Goal: Task Accomplishment & Management: Use online tool/utility

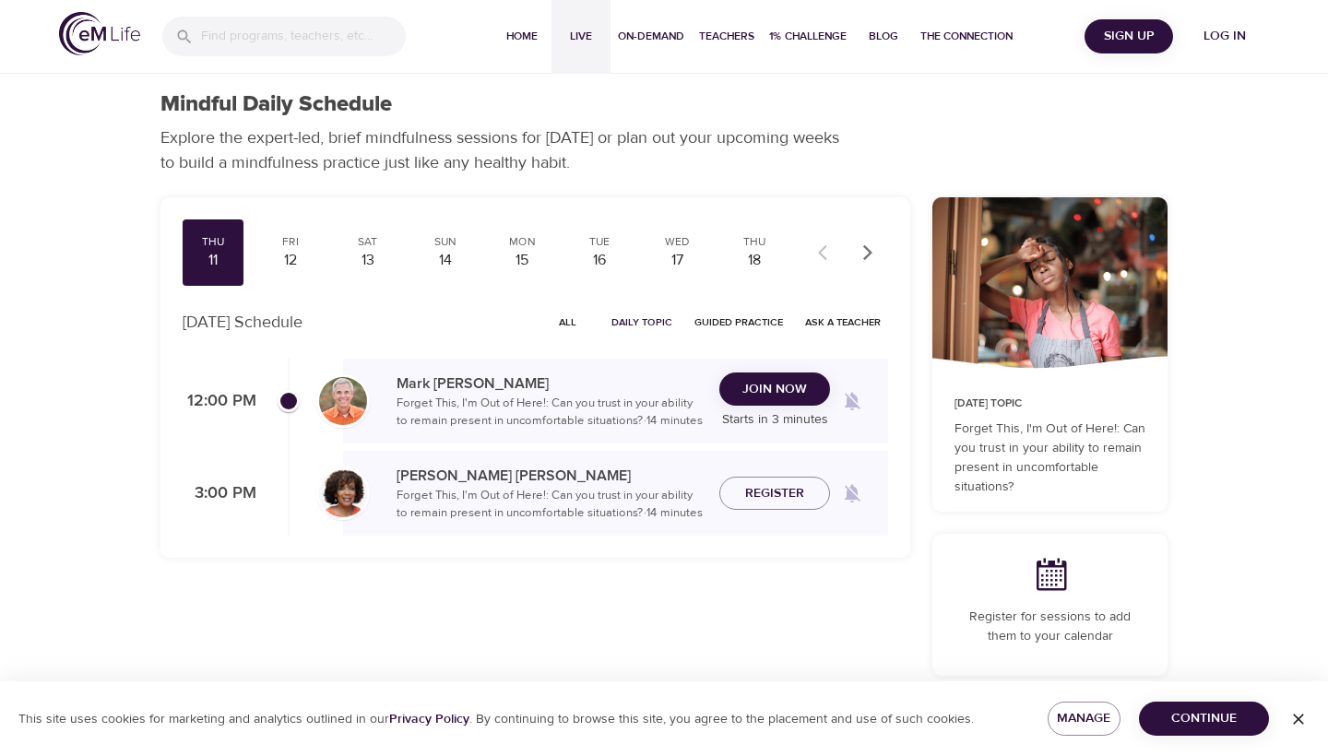
click at [584, 39] on span "Live" at bounding box center [581, 36] width 44 height 19
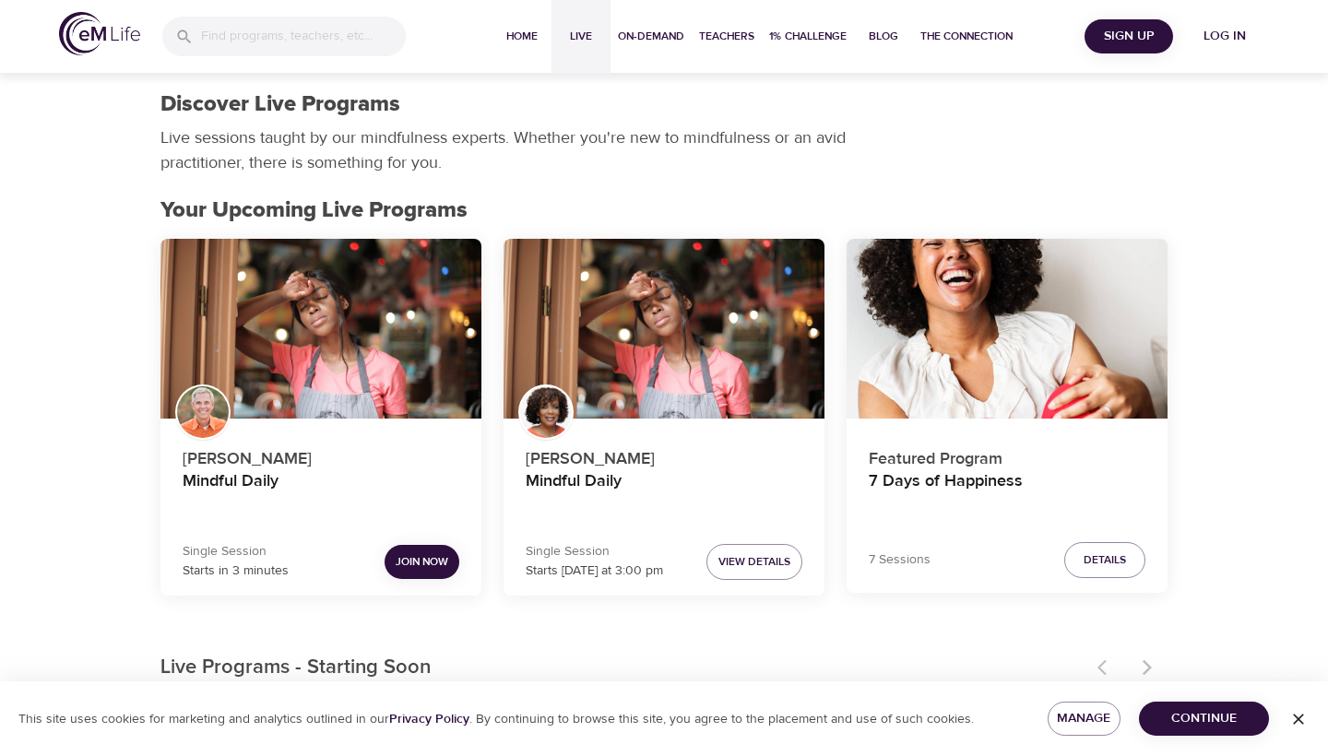
click at [1219, 41] on span "Log in" at bounding box center [1225, 36] width 74 height 23
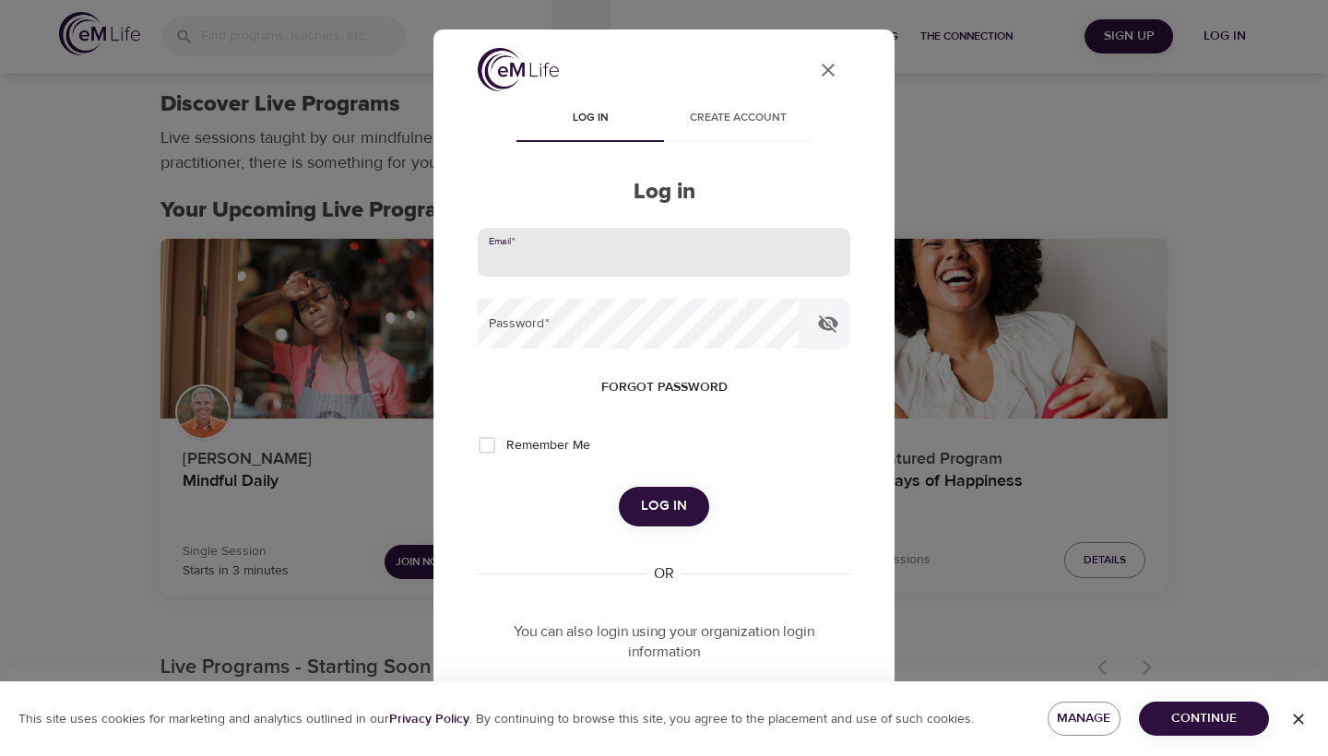
type input "[EMAIL_ADDRESS][DOMAIN_NAME]"
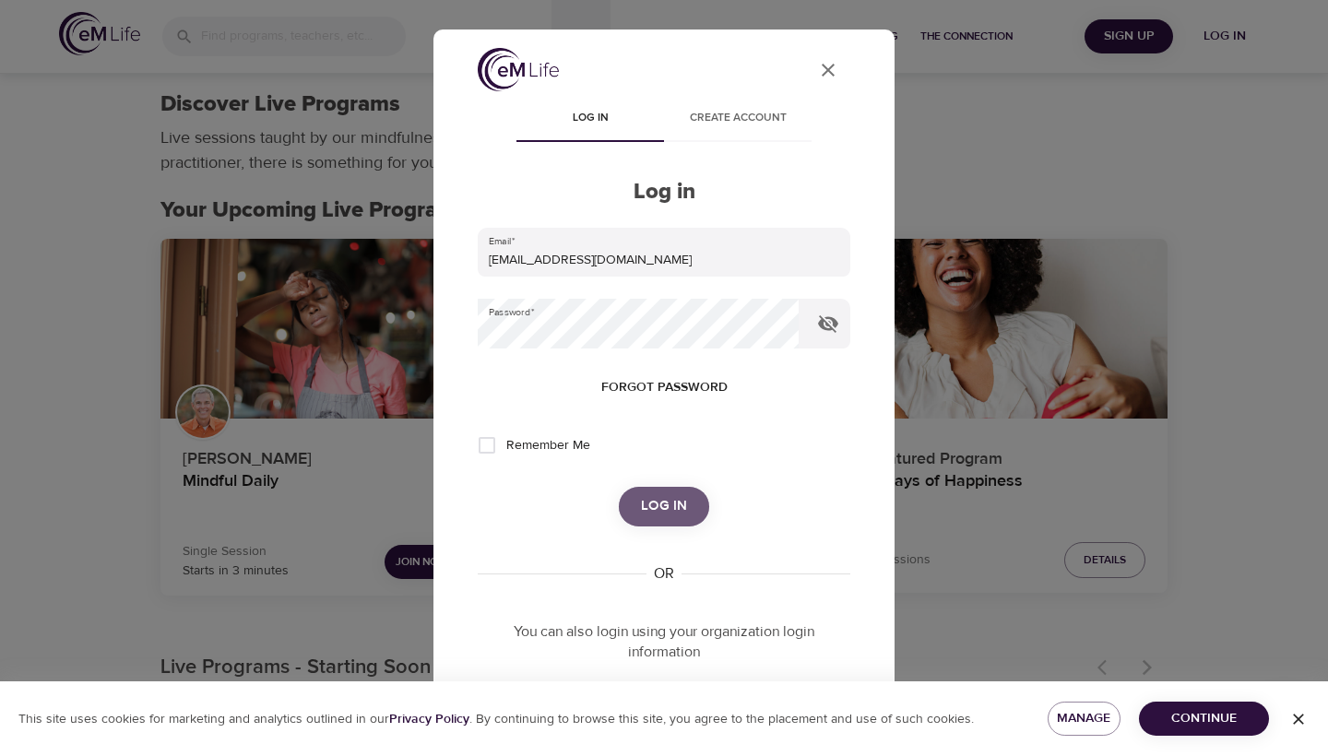
click at [656, 494] on span "Log in" at bounding box center [664, 506] width 46 height 24
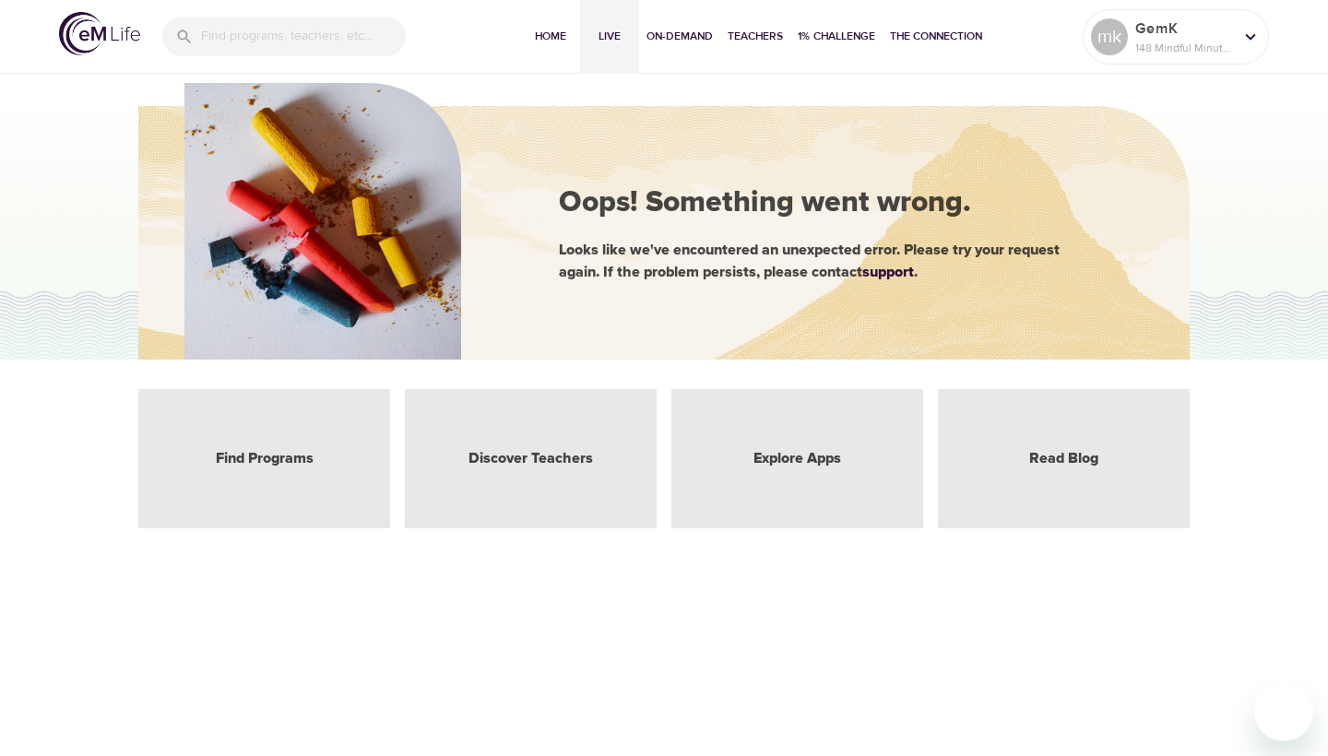
click at [605, 30] on span "Live" at bounding box center [610, 36] width 44 height 19
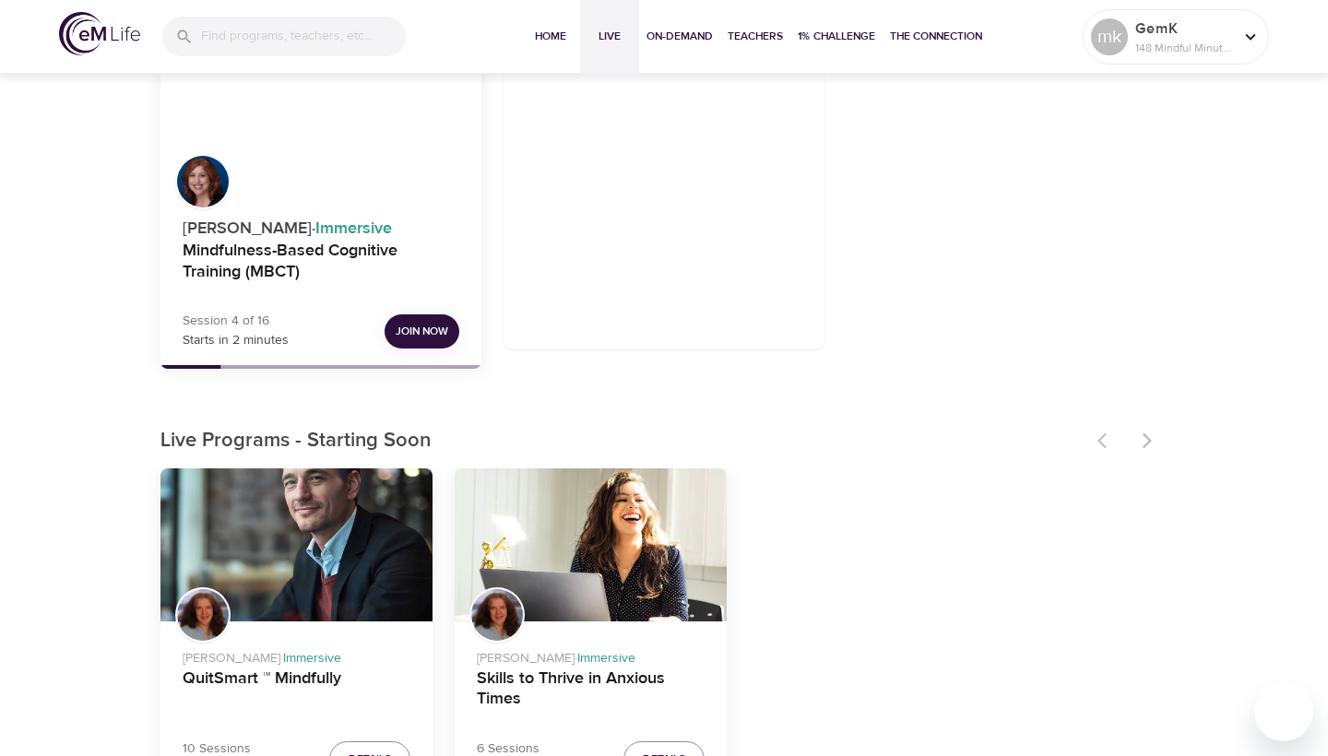
scroll to position [230, 0]
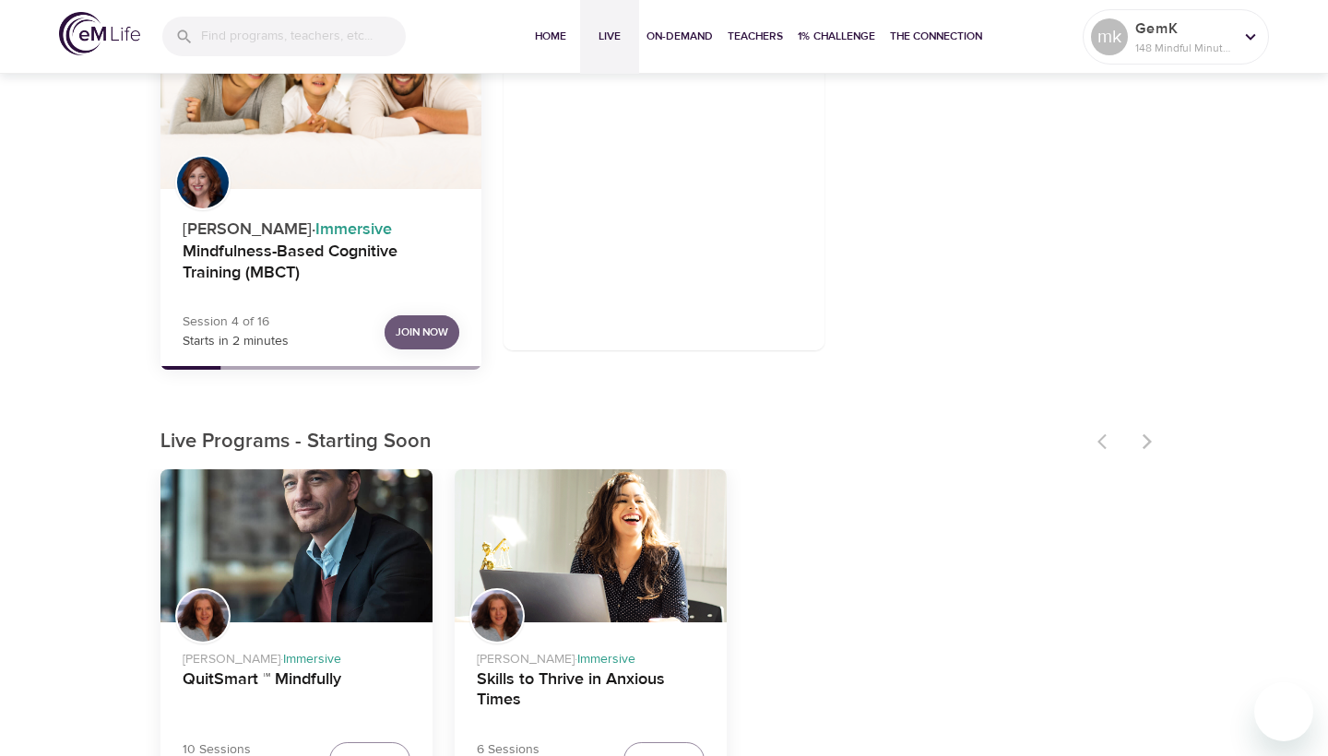
click at [416, 328] on span "Join Now" at bounding box center [422, 332] width 53 height 19
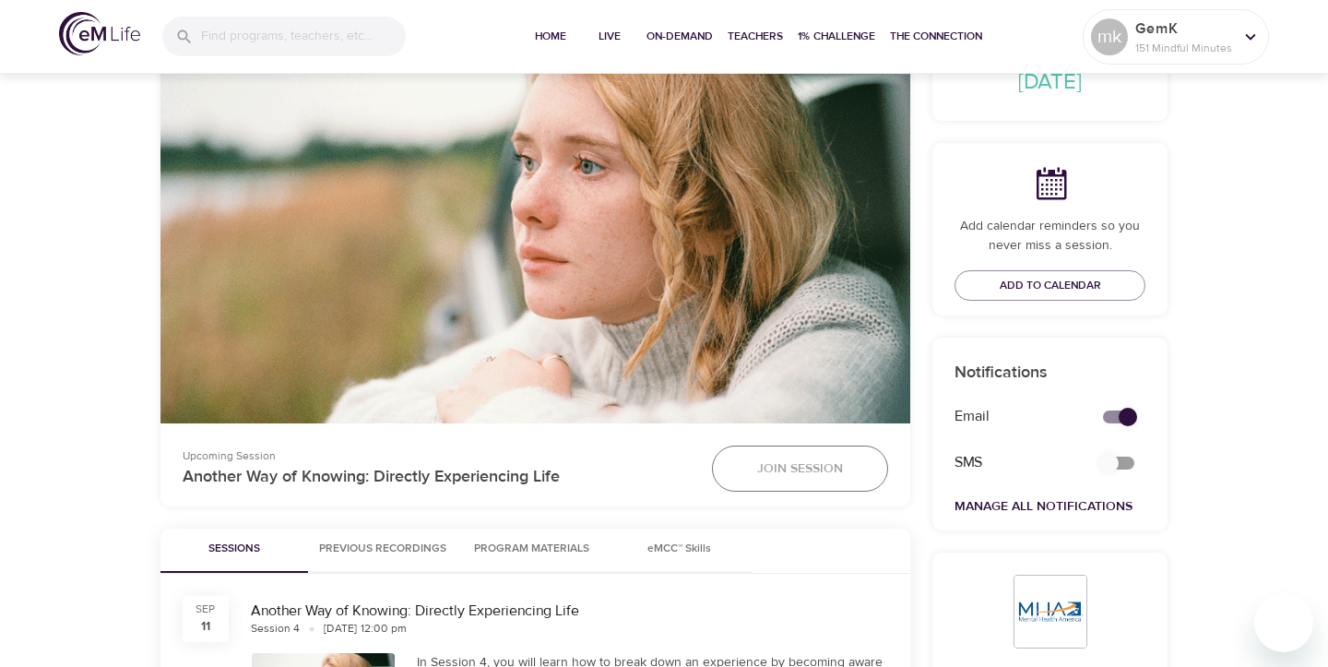
scroll to position [427, 0]
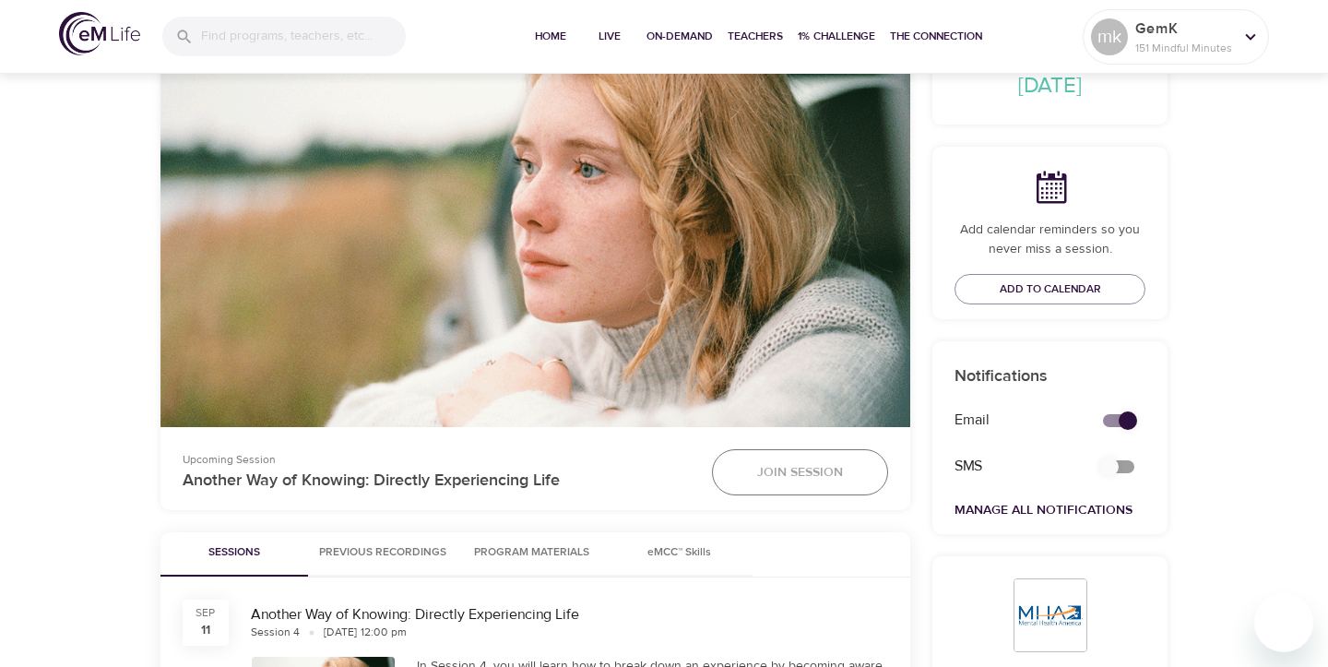
click at [789, 471] on span "Join Session" at bounding box center [800, 472] width 86 height 23
